Goal: Information Seeking & Learning: Learn about a topic

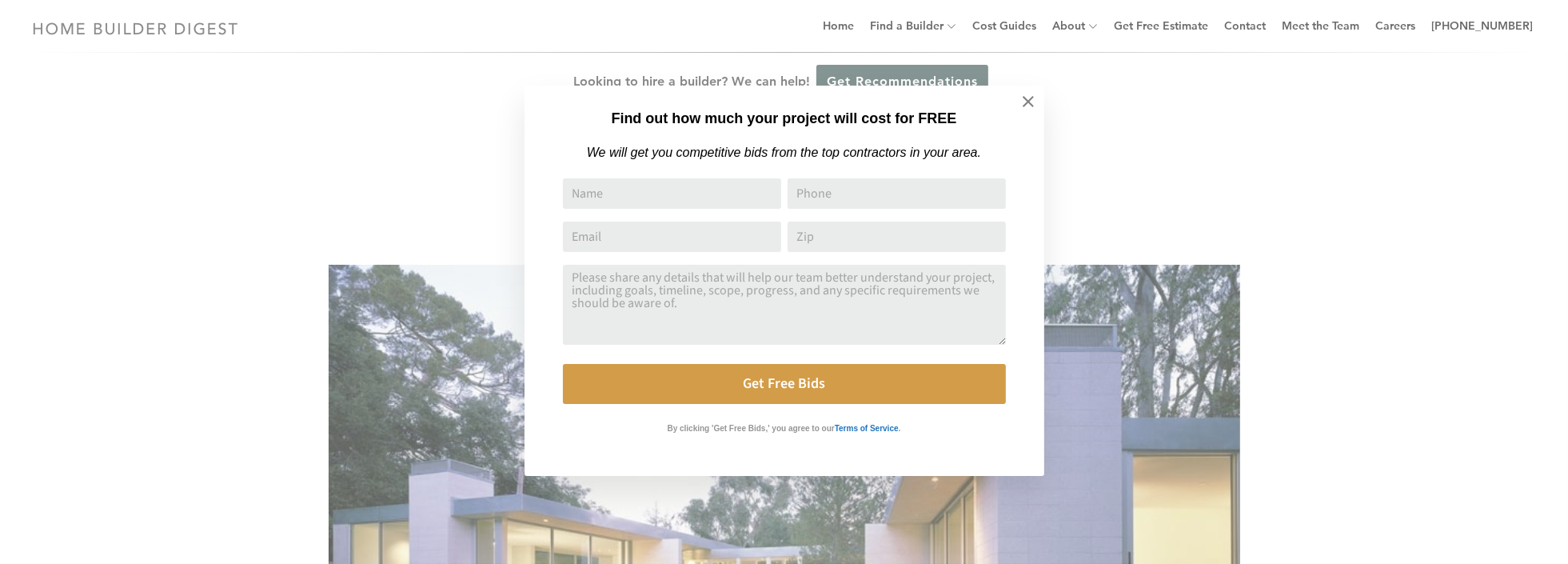
click at [1094, 126] on div "Find out how much your project will cost for FREE We will get you competitive b…" at bounding box center [784, 282] width 1568 height 564
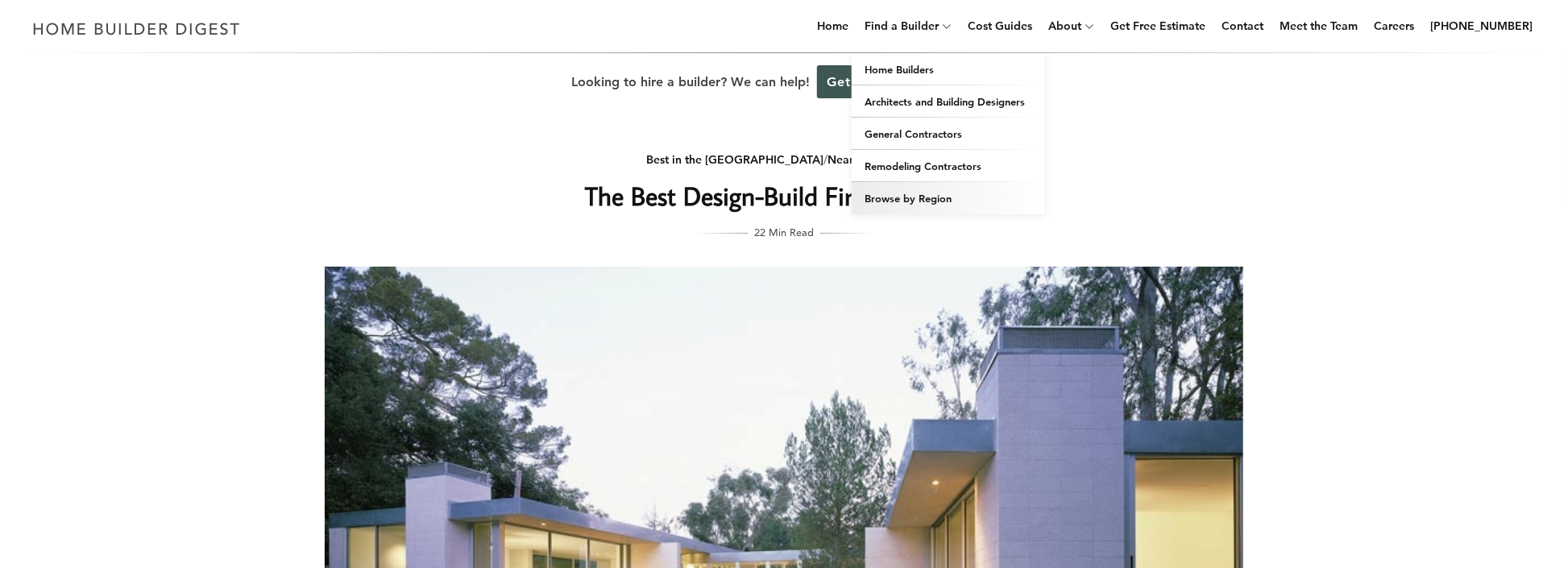
click at [918, 194] on link "Browse by Region" at bounding box center [948, 197] width 194 height 32
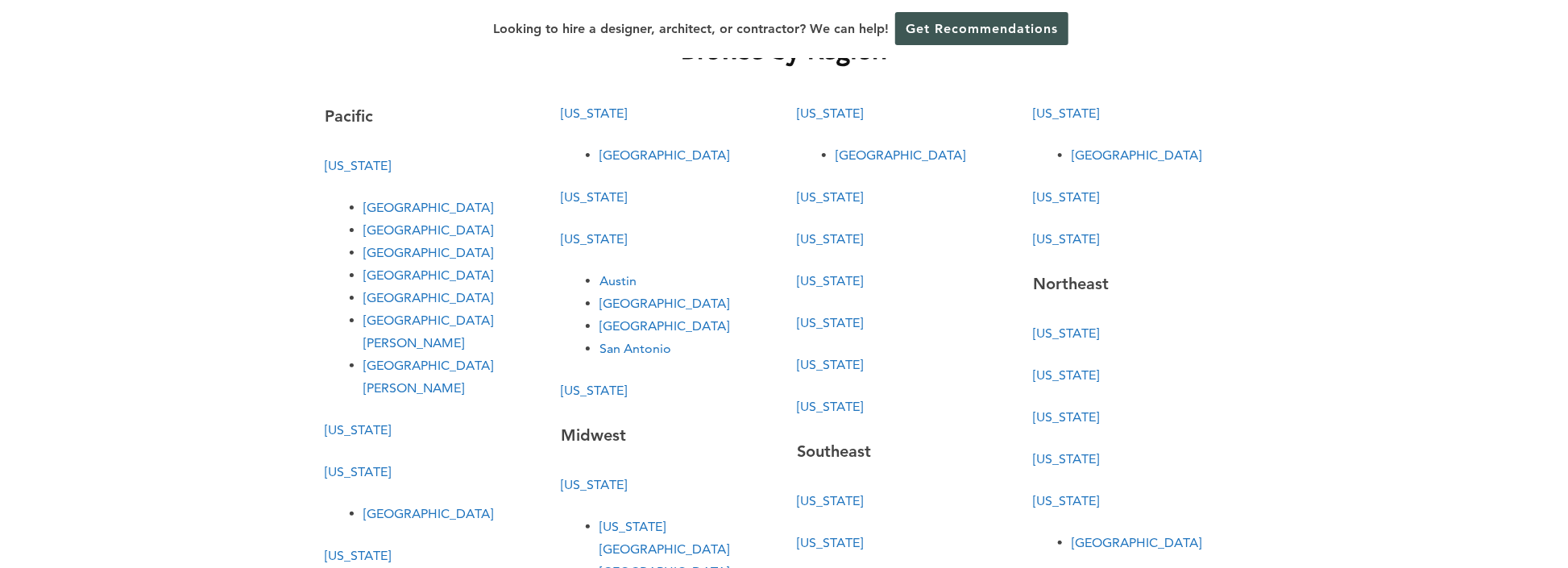
scroll to position [80, 0]
click at [617, 306] on link "[GEOGRAPHIC_DATA]" at bounding box center [664, 305] width 130 height 16
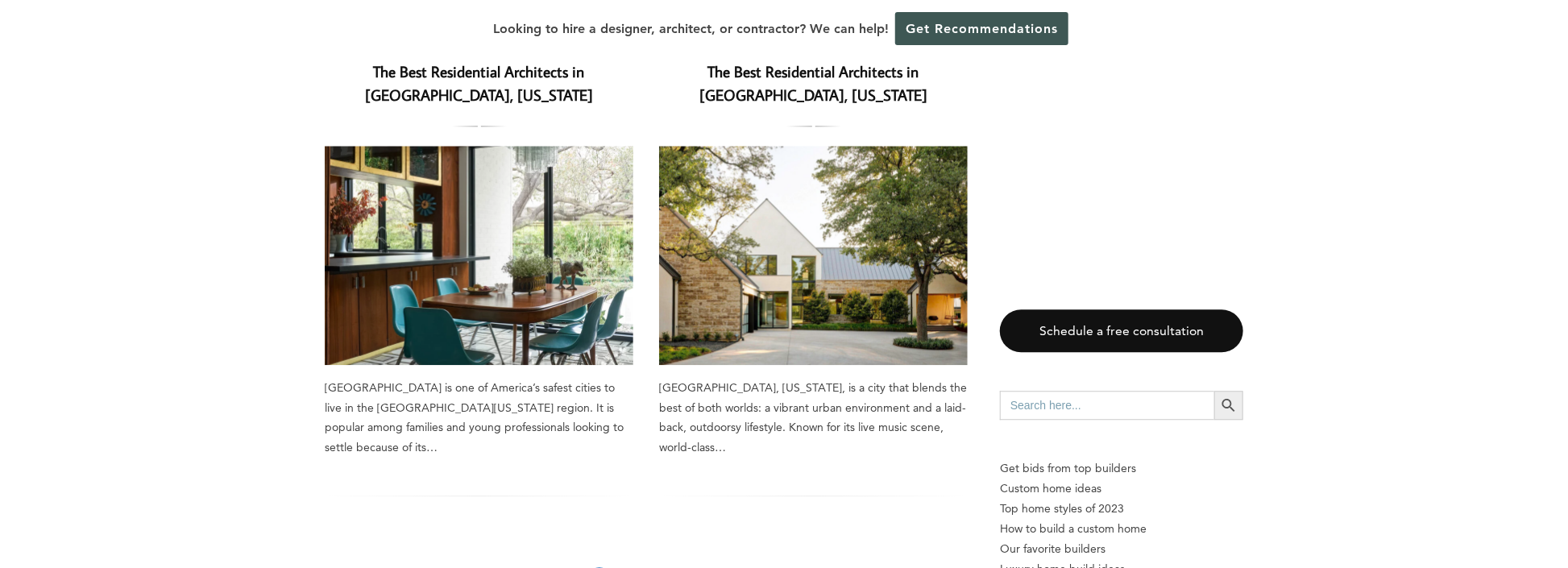
scroll to position [2336, 0]
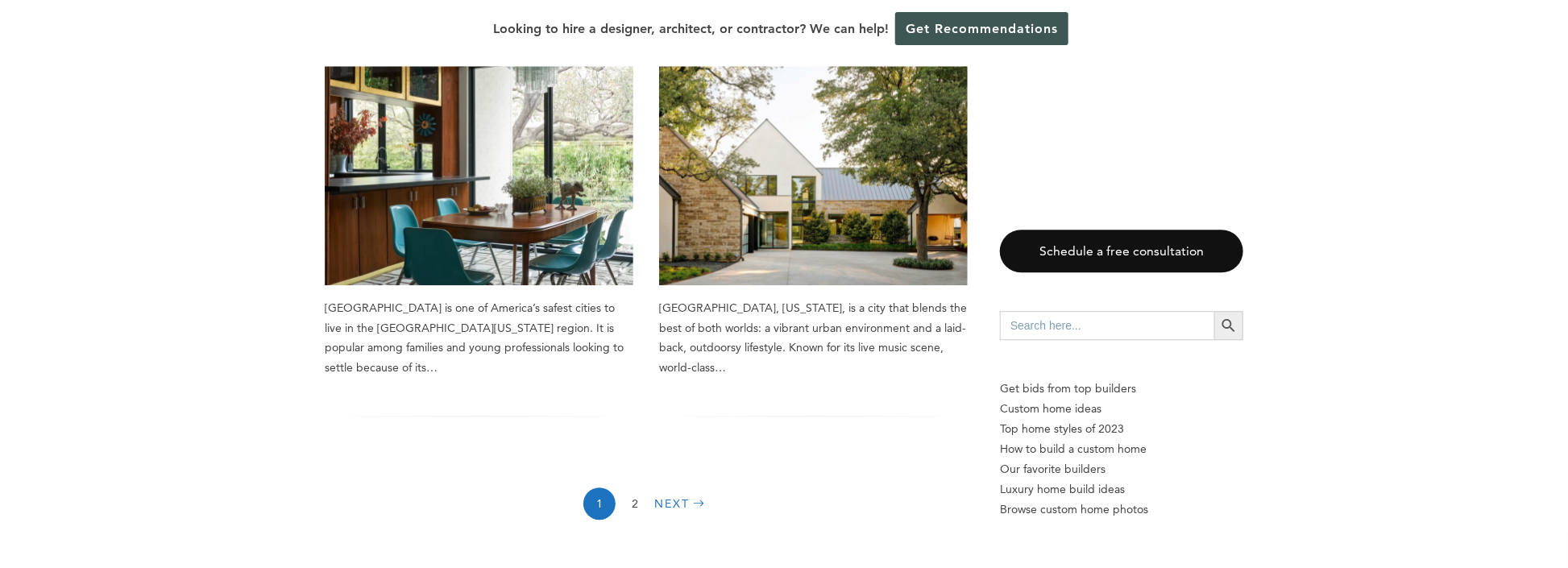
click at [675, 488] on link "Next" at bounding box center [681, 503] width 55 height 32
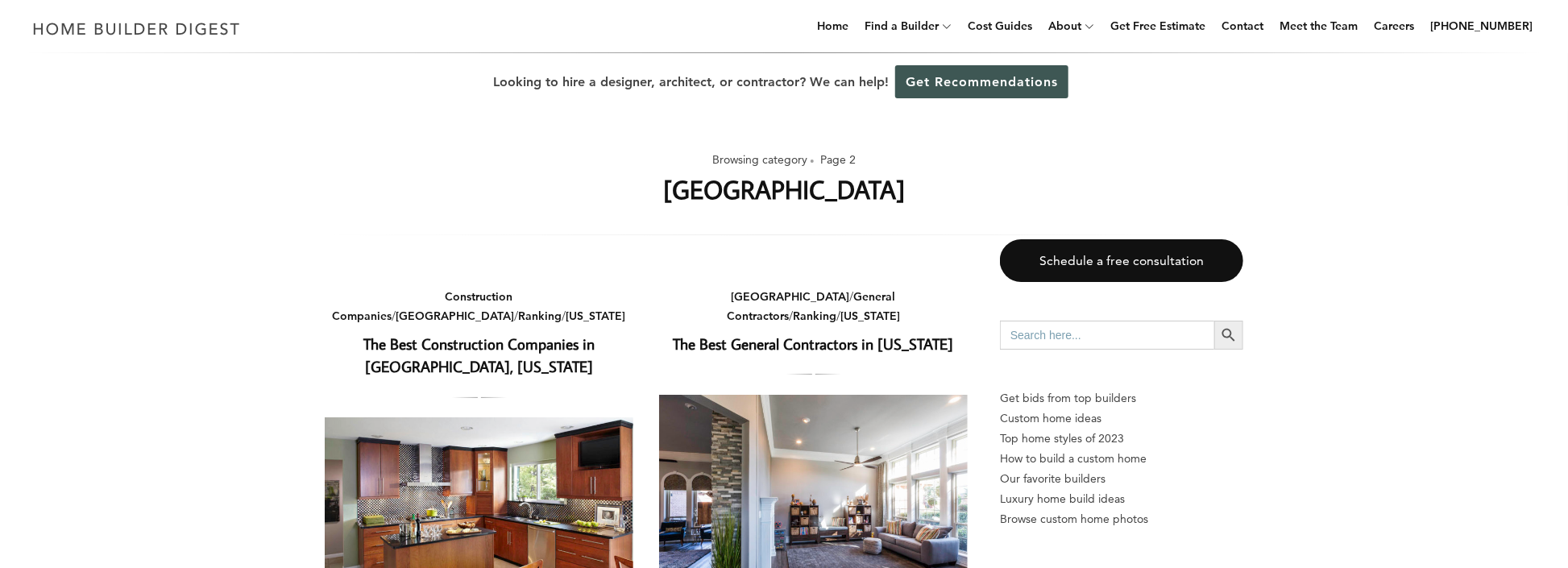
click at [534, 333] on link "The Best Construction Companies in [GEOGRAPHIC_DATA], [US_STATE]" at bounding box center [479, 355] width 232 height 44
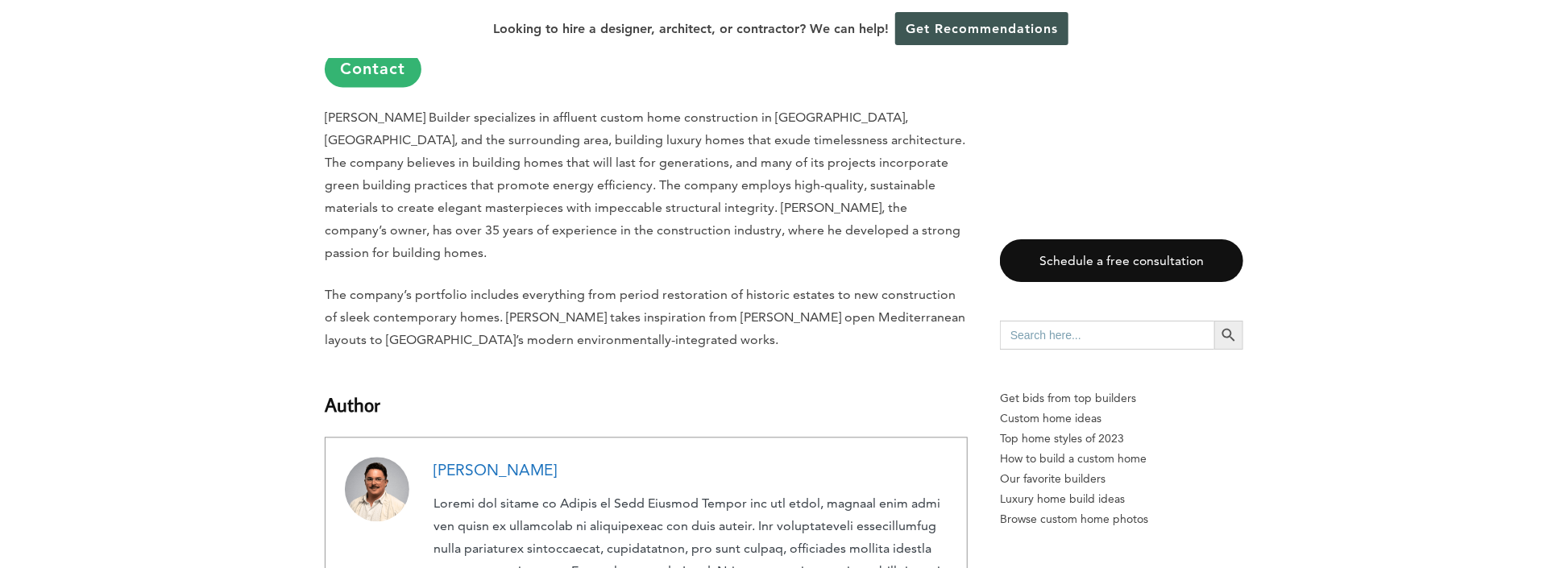
scroll to position [5559, 0]
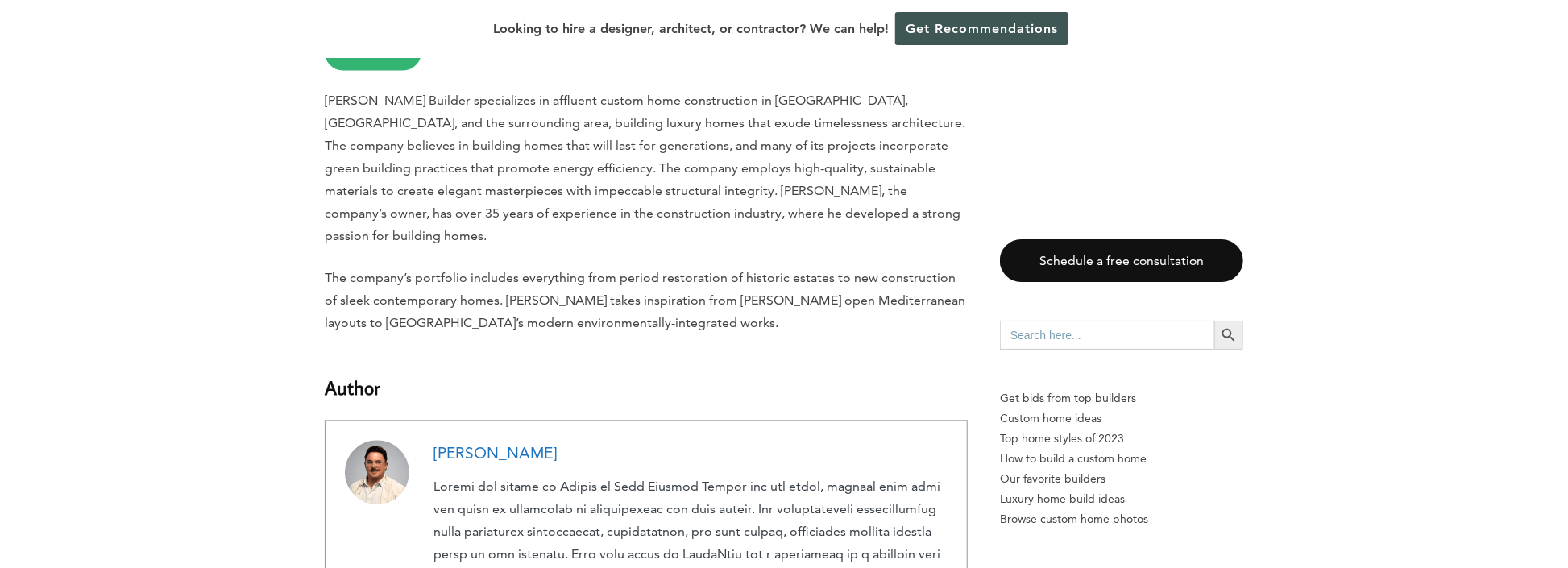
click at [502, 444] on link "[PERSON_NAME]" at bounding box center [495, 453] width 123 height 19
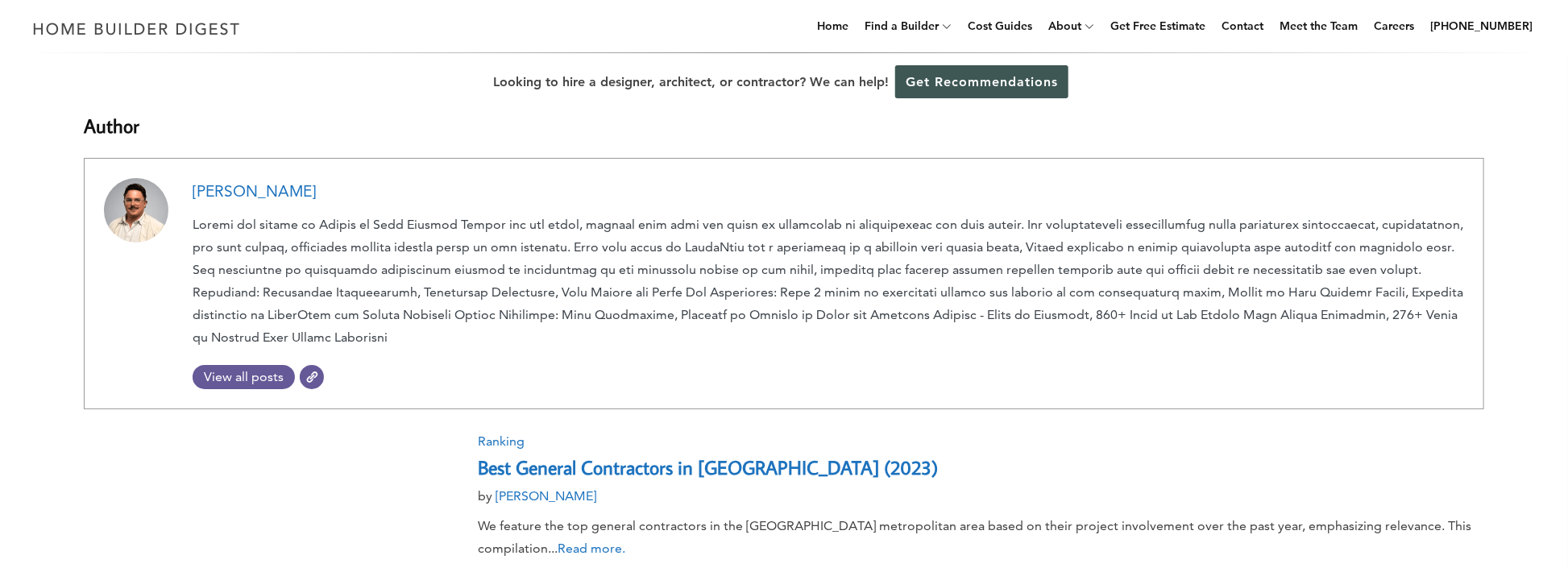
click at [242, 377] on span "View all posts" at bounding box center [243, 377] width 103 height 16
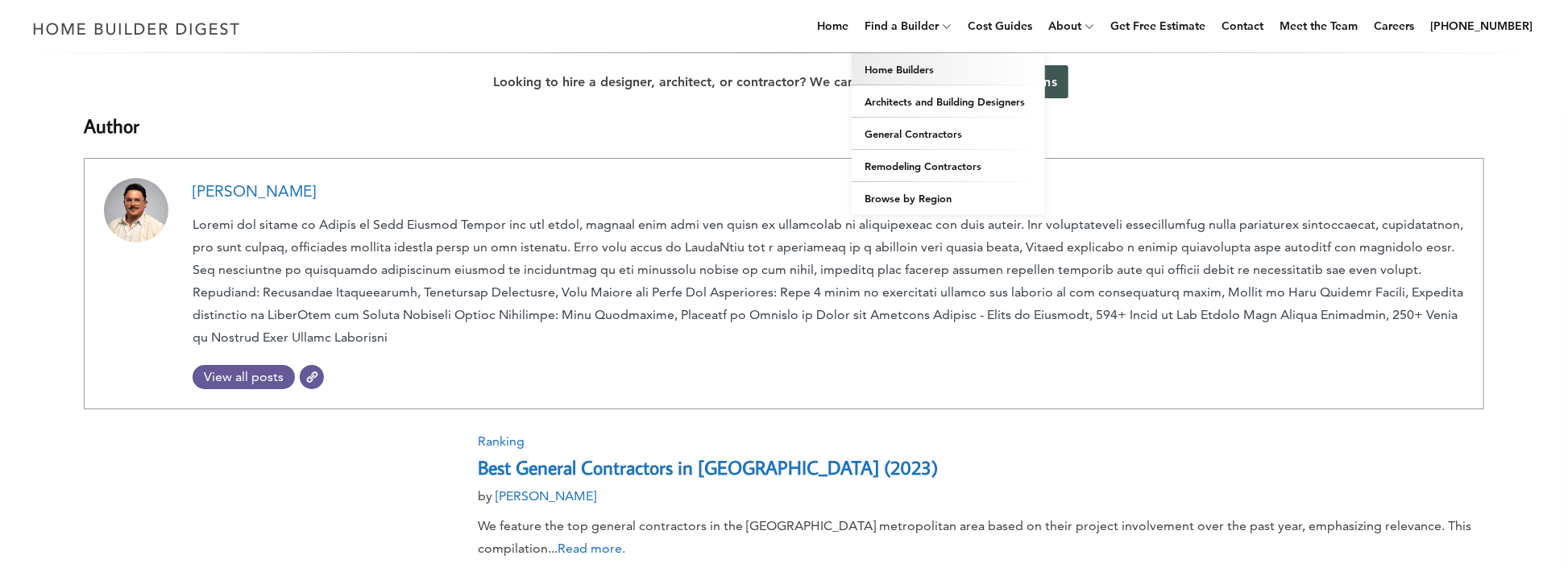
click at [925, 66] on link "Home Builders" at bounding box center [948, 68] width 194 height 32
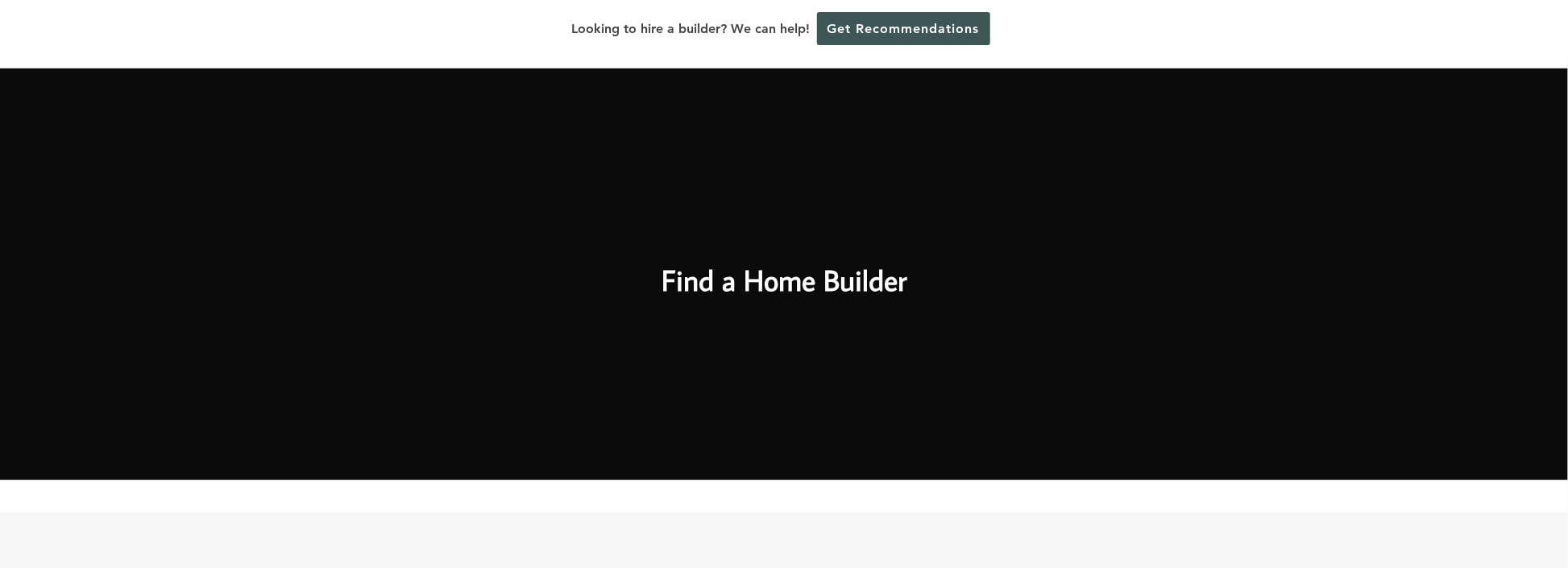
scroll to position [724, 0]
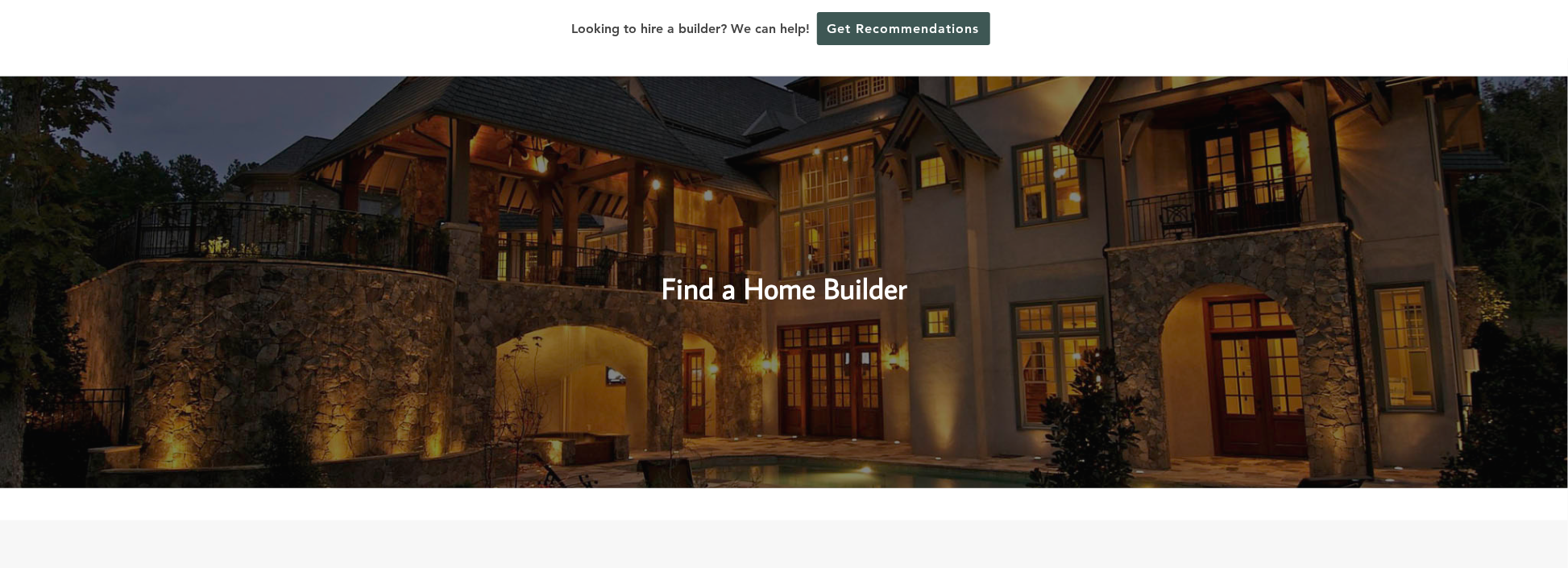
click at [798, 288] on h2 "Find a Home Builder" at bounding box center [784, 274] width 685 height 72
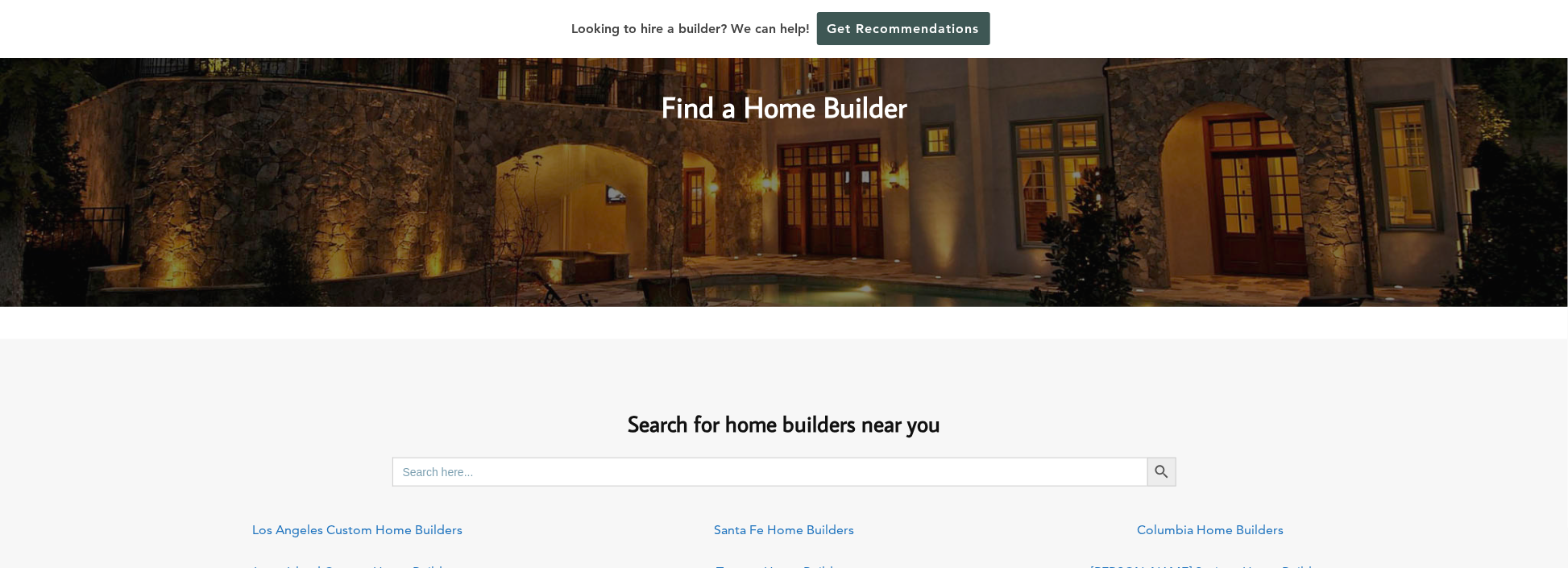
scroll to position [1047, 0]
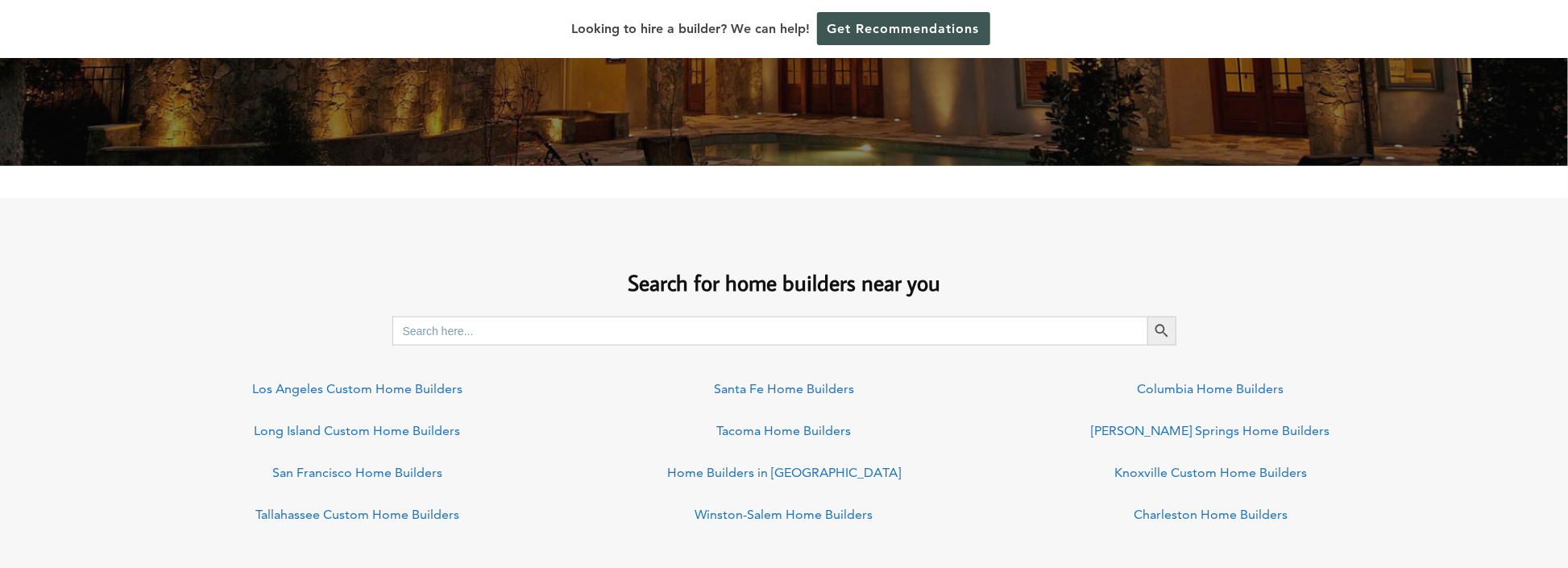
click at [805, 387] on link "Santa Fe Home Builders" at bounding box center [783, 389] width 140 height 16
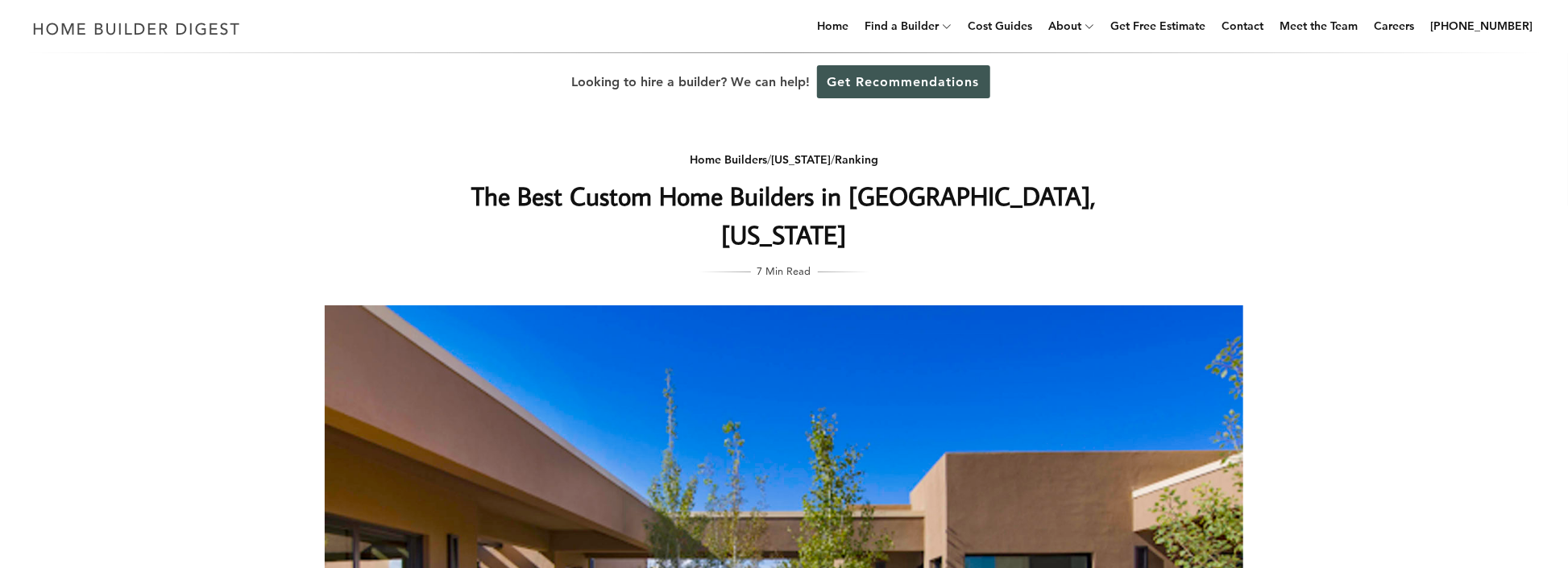
click at [323, 114] on div "Home Builders / New Mexico / Ranking The Best Custom Home Builders in Santa Fe,…" at bounding box center [784, 514] width 970 height 806
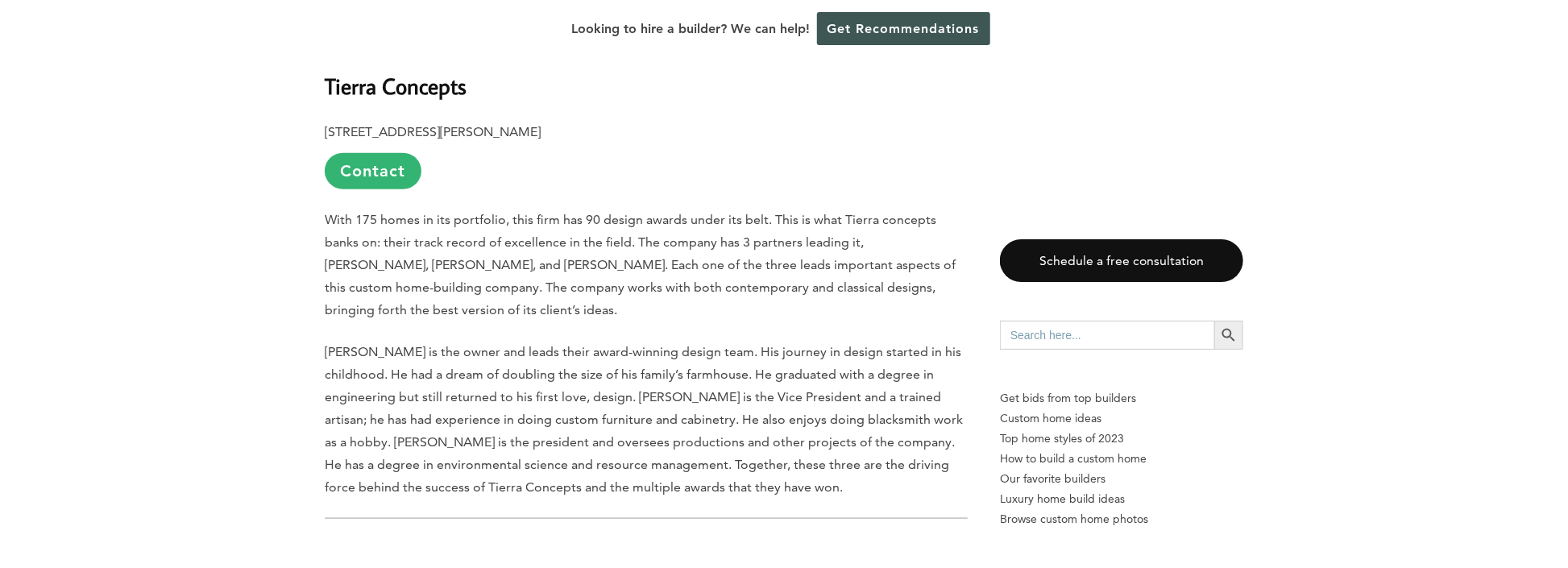
scroll to position [886, 0]
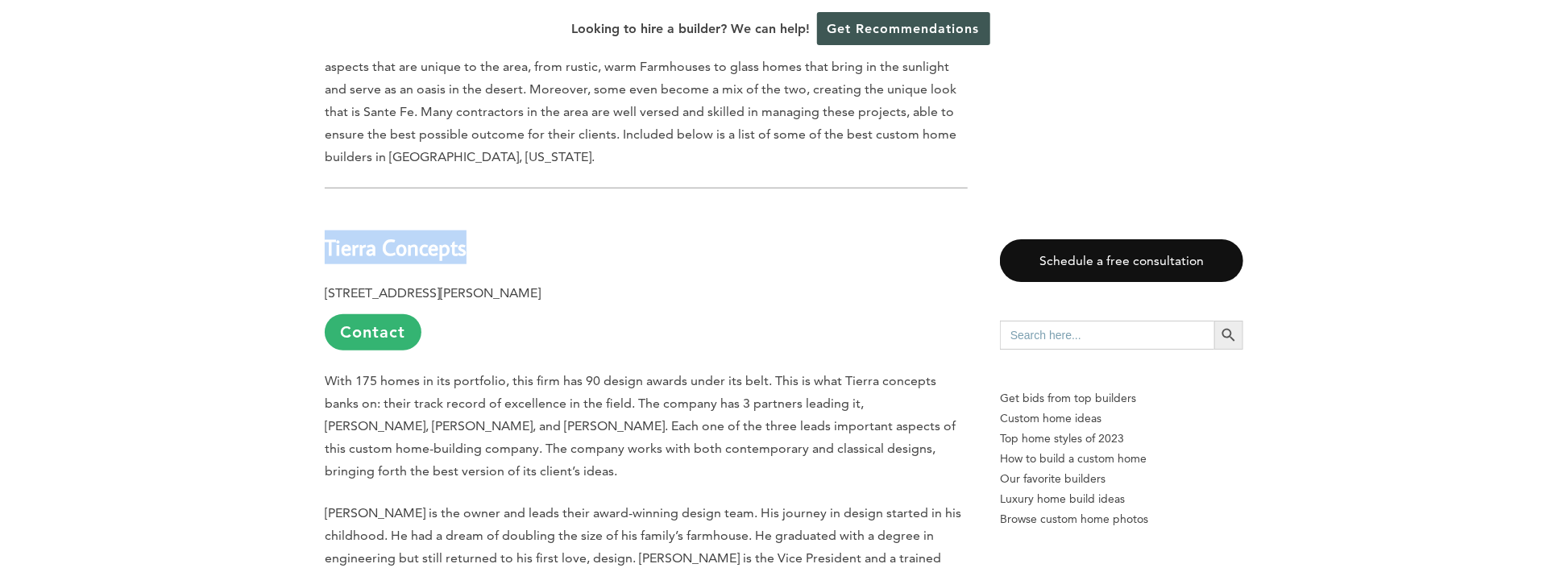
drag, startPoint x: 471, startPoint y: 209, endPoint x: 327, endPoint y: 201, distance: 144.2
click at [327, 208] on h2 "Tierra Concepts" at bounding box center [646, 236] width 643 height 56
copy b "Tierra Concepts"
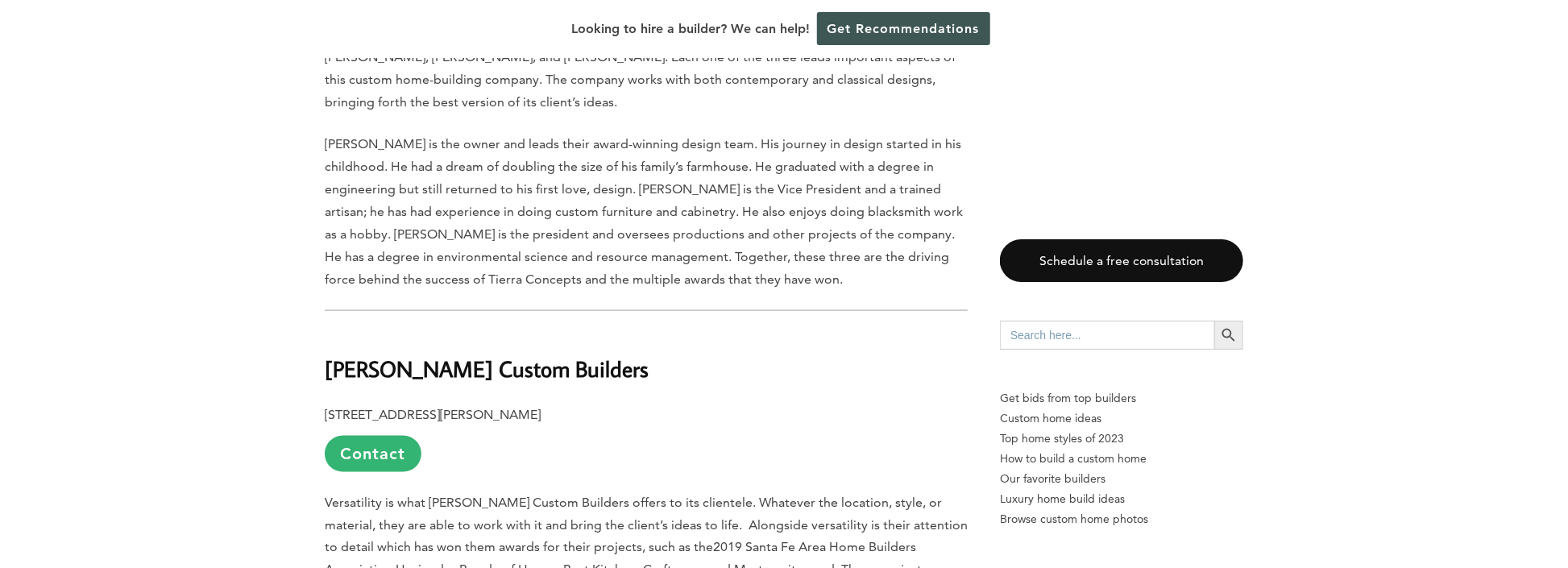
scroll to position [1289, 0]
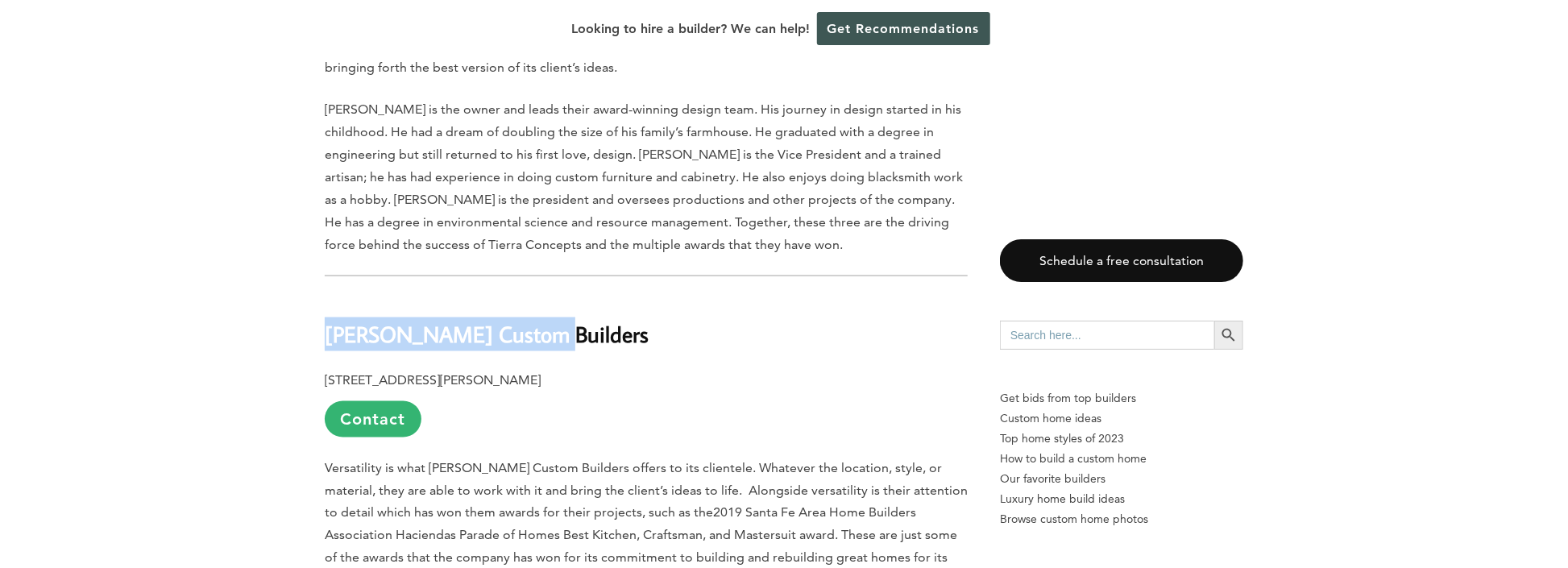
drag, startPoint x: 517, startPoint y: 297, endPoint x: 320, endPoint y: 295, distance: 197.0
copy b "Prull Custom Builders"
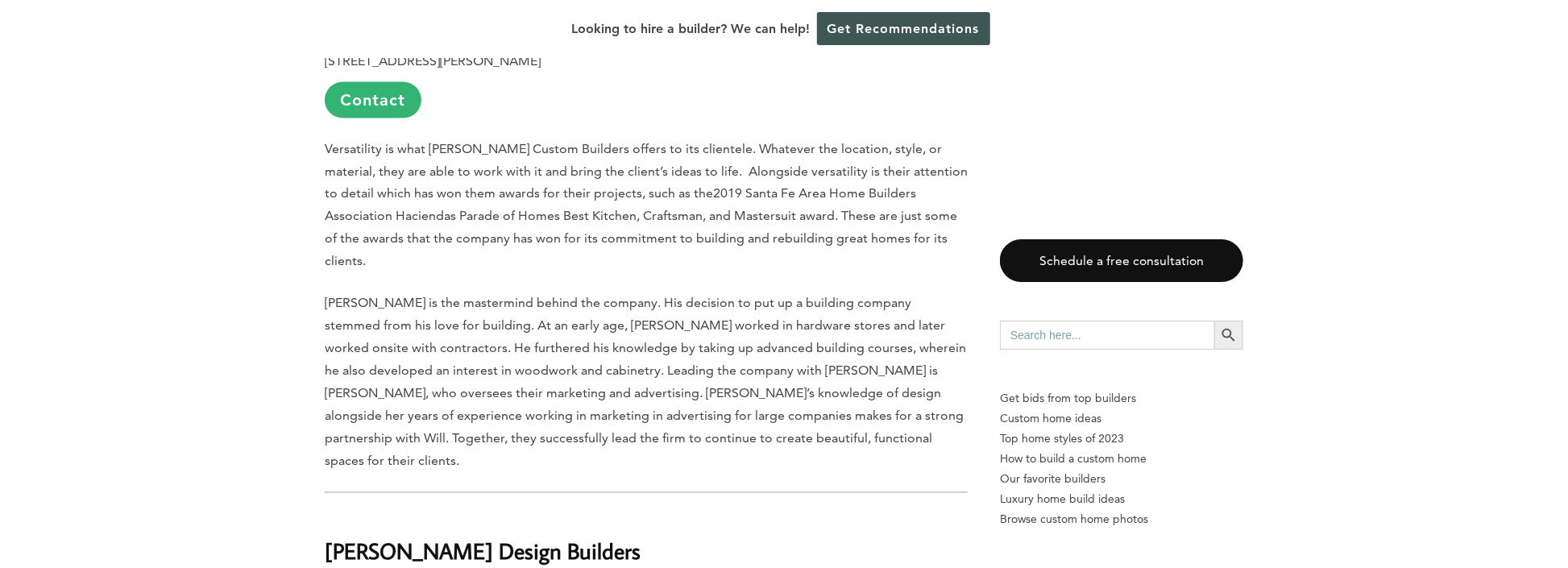
scroll to position [1691, 0]
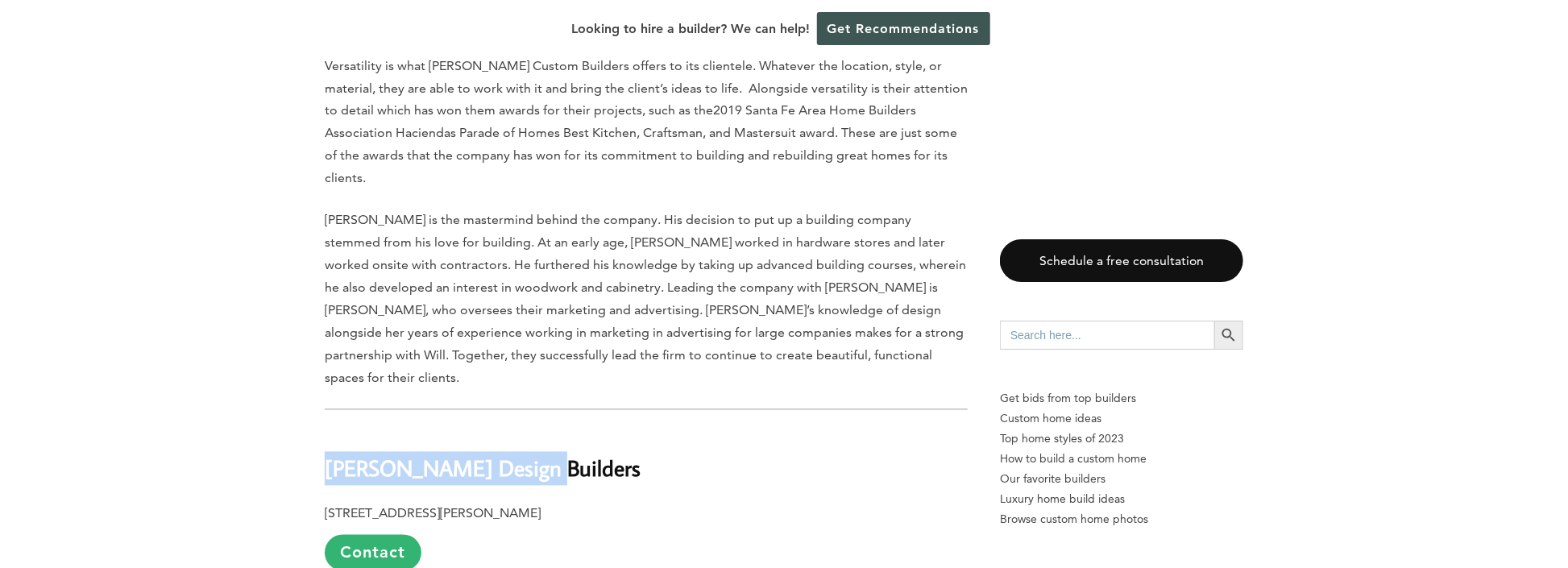
drag, startPoint x: 531, startPoint y: 387, endPoint x: 330, endPoint y: 390, distance: 201.0
click at [330, 455] on b "Woods Design Builders" at bounding box center [482, 468] width 316 height 28
copy b "Woods Design Builders"
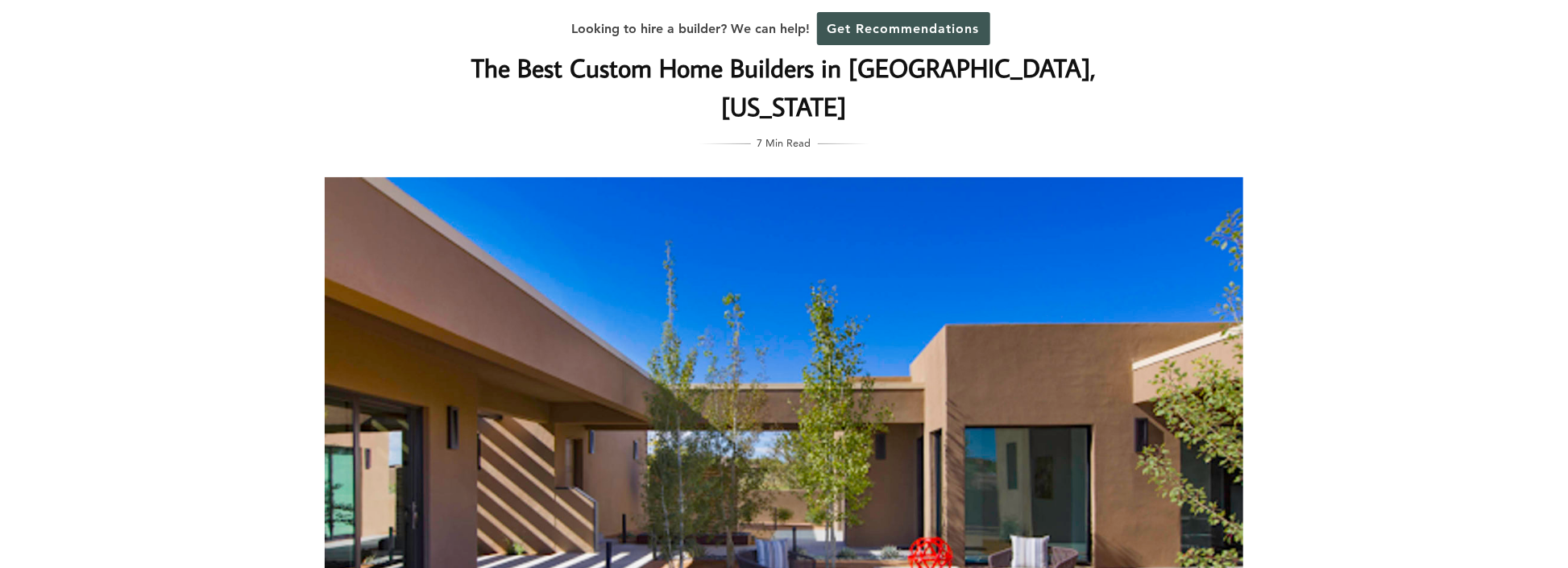
scroll to position [0, 0]
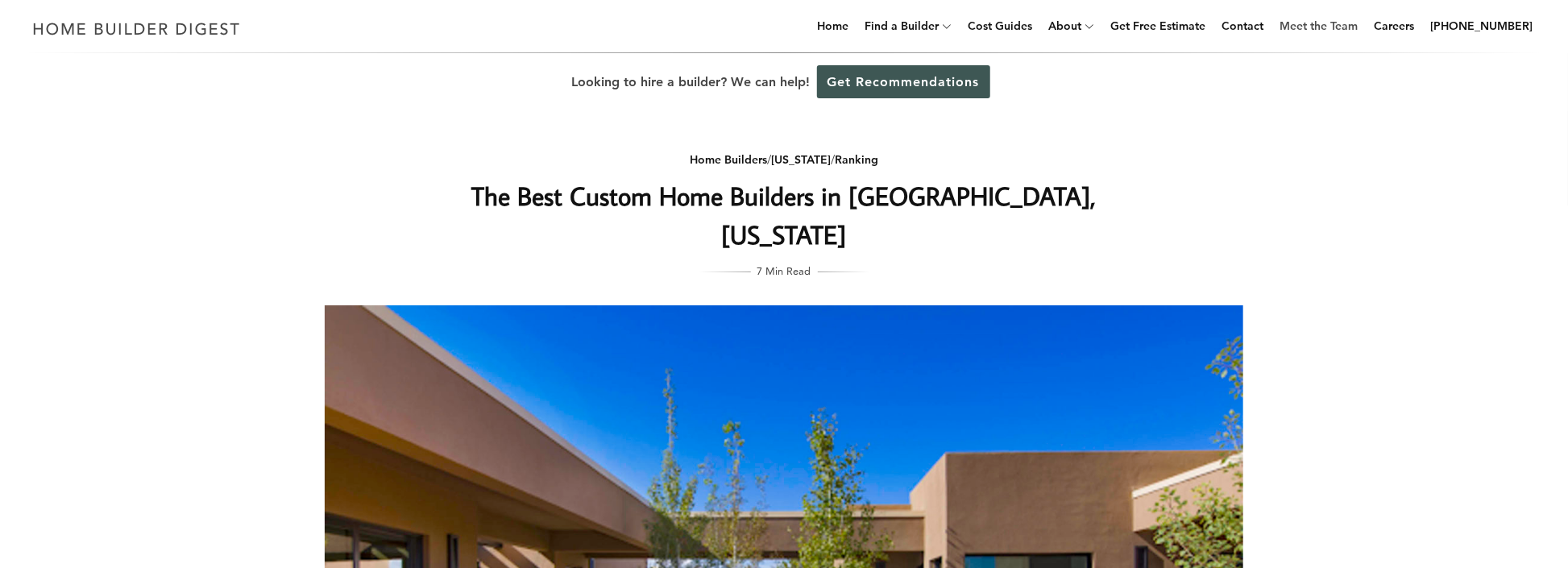
click at [1317, 21] on link "Meet the Team" at bounding box center [1318, 25] width 91 height 52
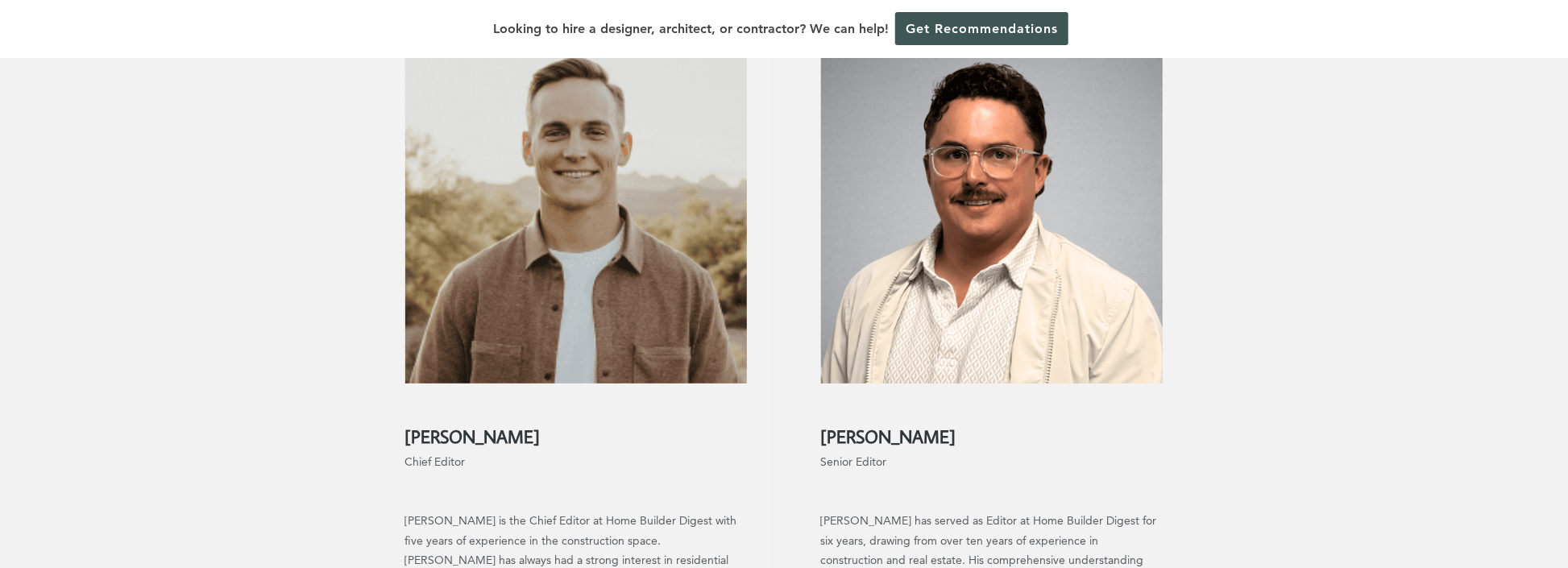
scroll to position [323, 0]
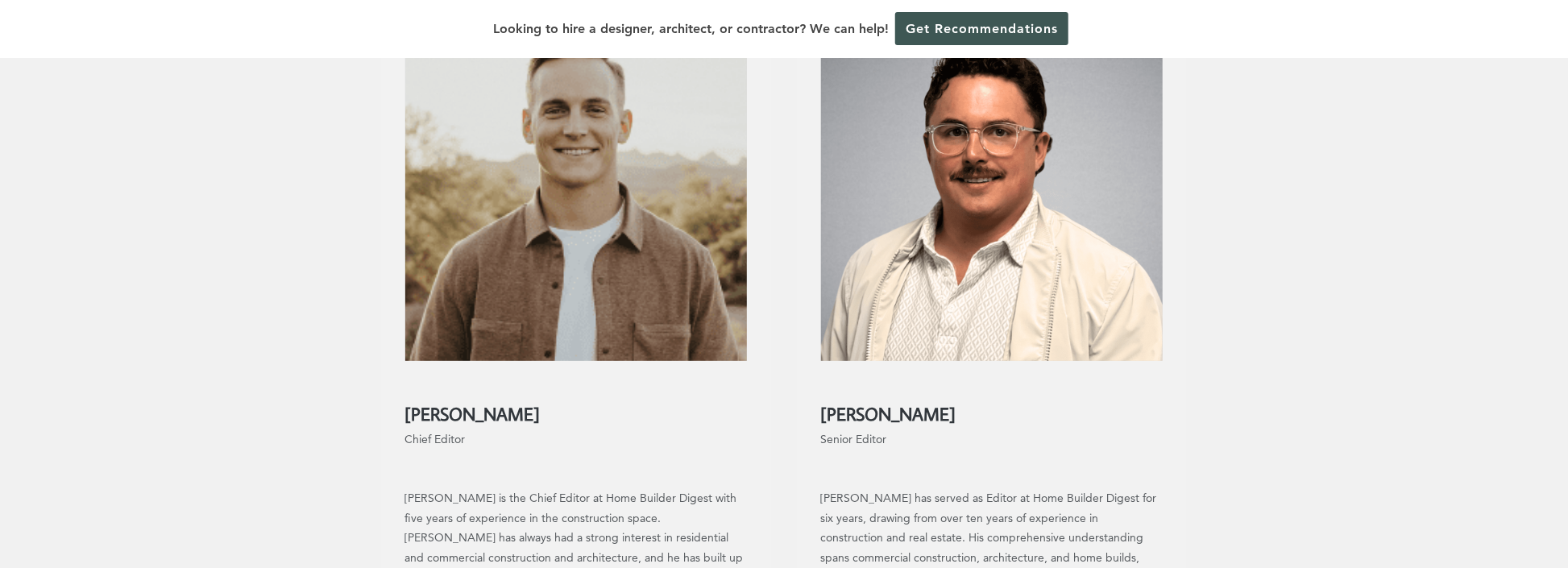
click at [893, 420] on h2 "[PERSON_NAME]" at bounding box center [992, 405] width 342 height 39
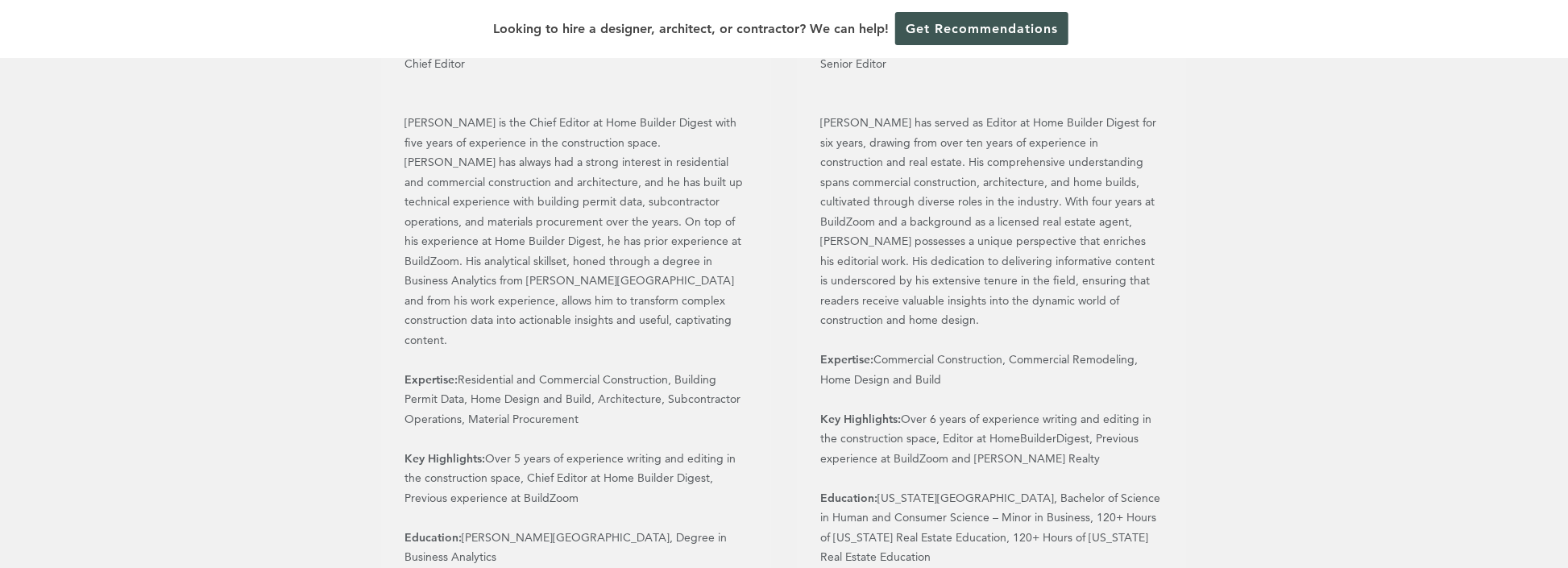
scroll to position [644, 0]
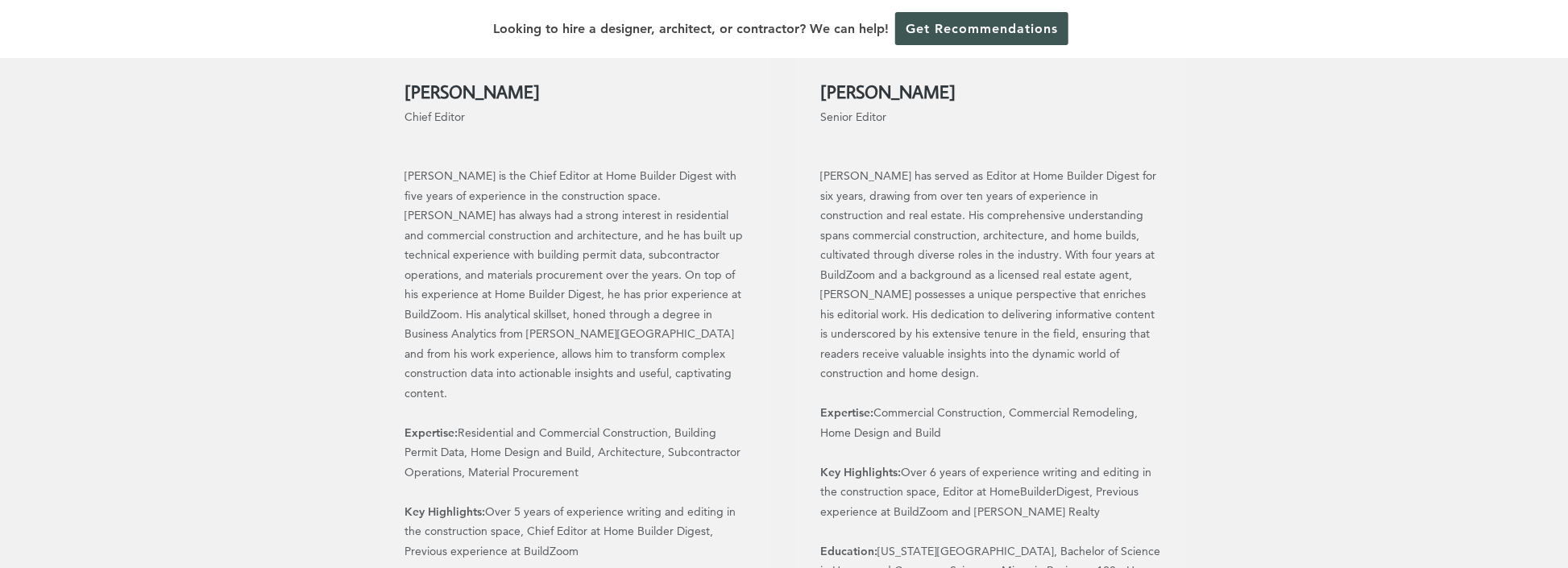
drag, startPoint x: 1091, startPoint y: 496, endPoint x: 809, endPoint y: 79, distance: 503.4
click at [809, 79] on div "[PERSON_NAME] Senior Editor [PERSON_NAME] has served as Editor at Home Builder …" at bounding box center [992, 367] width 367 height 632
copy div "[PERSON_NAME] Senior Editor [PERSON_NAME] has served as Editor at Home Builder …"
click at [1080, 109] on p "Senior Editor [PERSON_NAME] has served as Editor at Home Builder Digest for six…" at bounding box center [992, 362] width 342 height 517
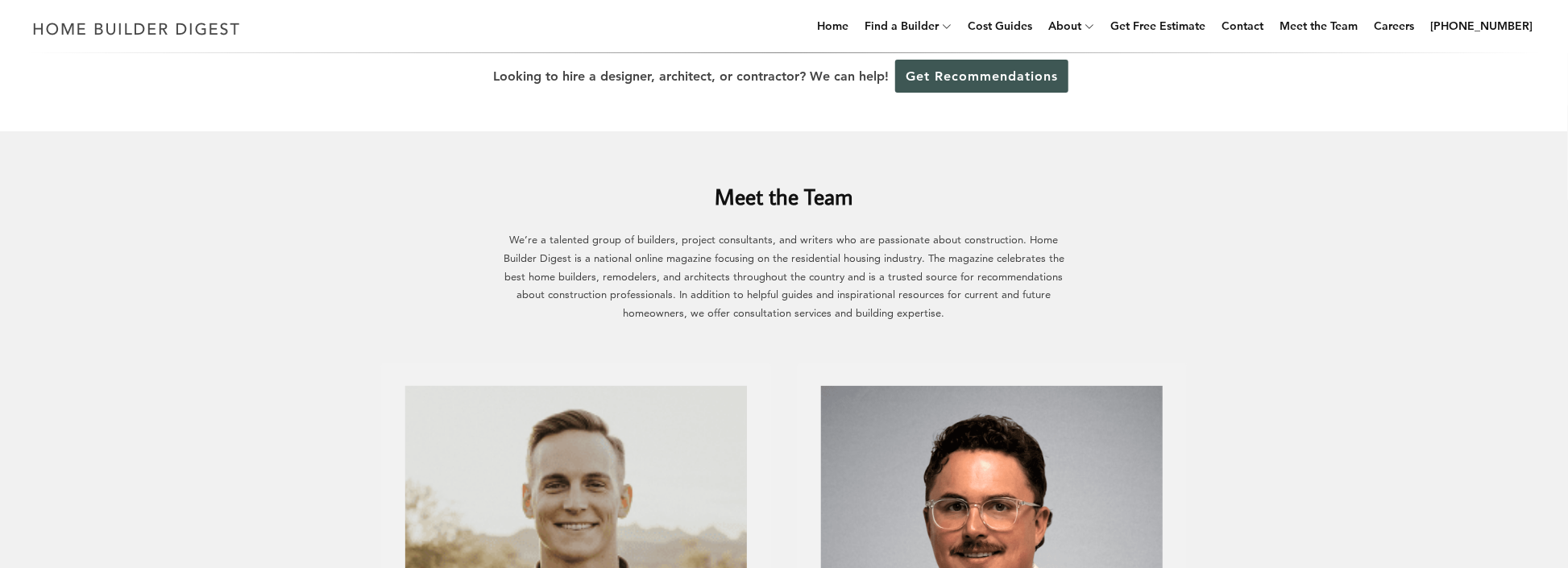
scroll to position [0, 0]
